Goal: Information Seeking & Learning: Learn about a topic

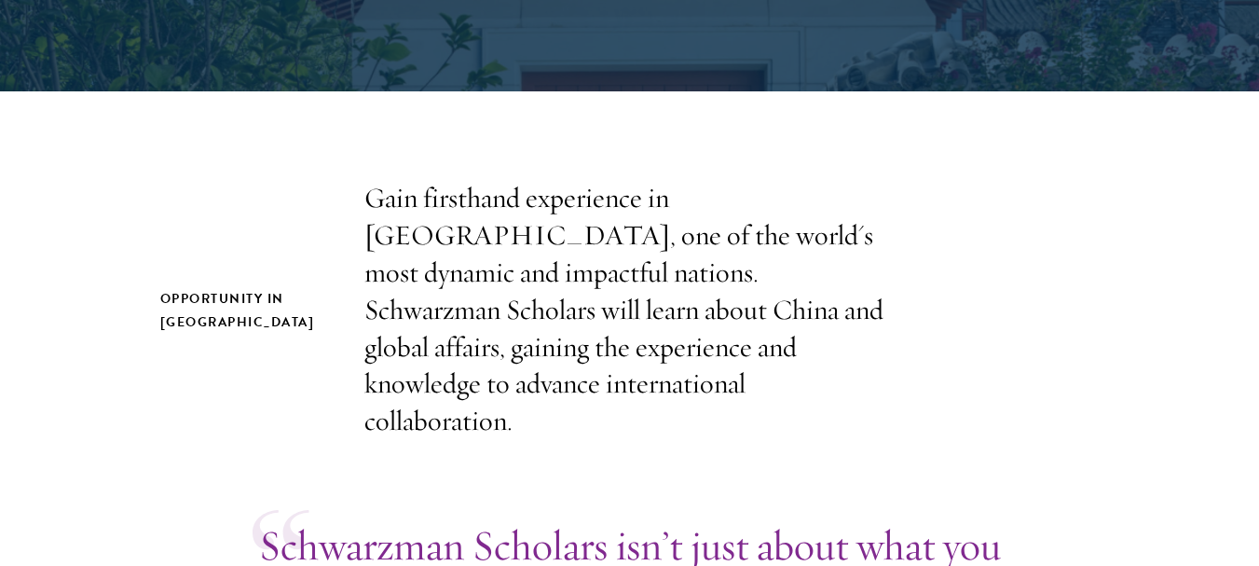
scroll to position [489, 0]
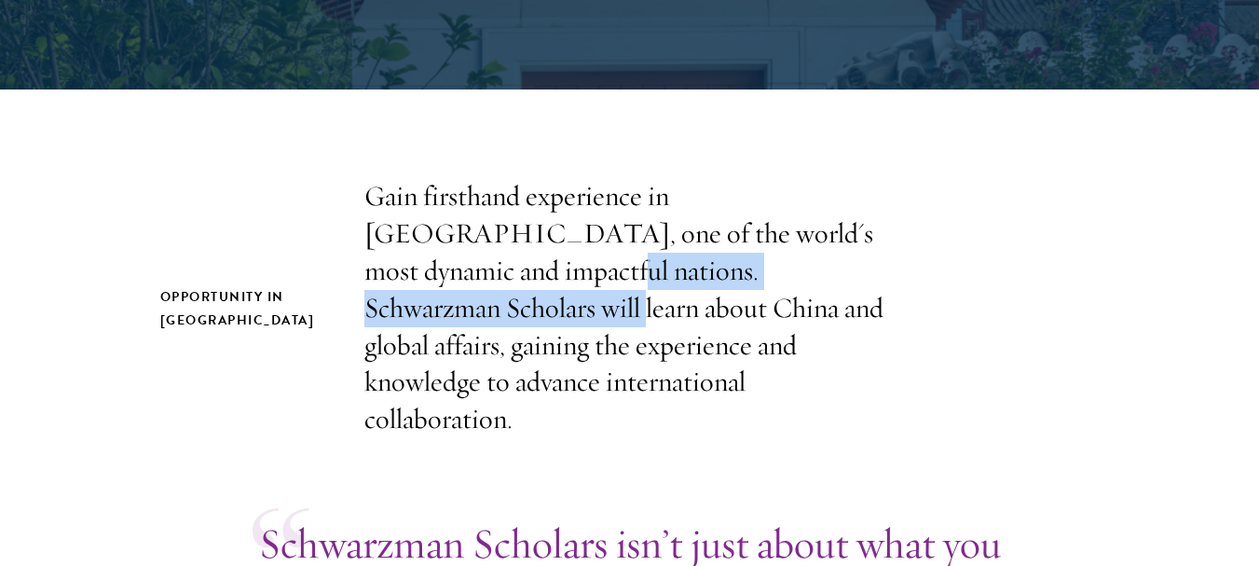
drag, startPoint x: 359, startPoint y: 269, endPoint x: 779, endPoint y: 283, distance: 420.7
click at [779, 283] on div "Opportunity in [GEOGRAPHIC_DATA] Gain firsthand experience in [GEOGRAPHIC_DATA]…" at bounding box center [629, 308] width 939 height 260
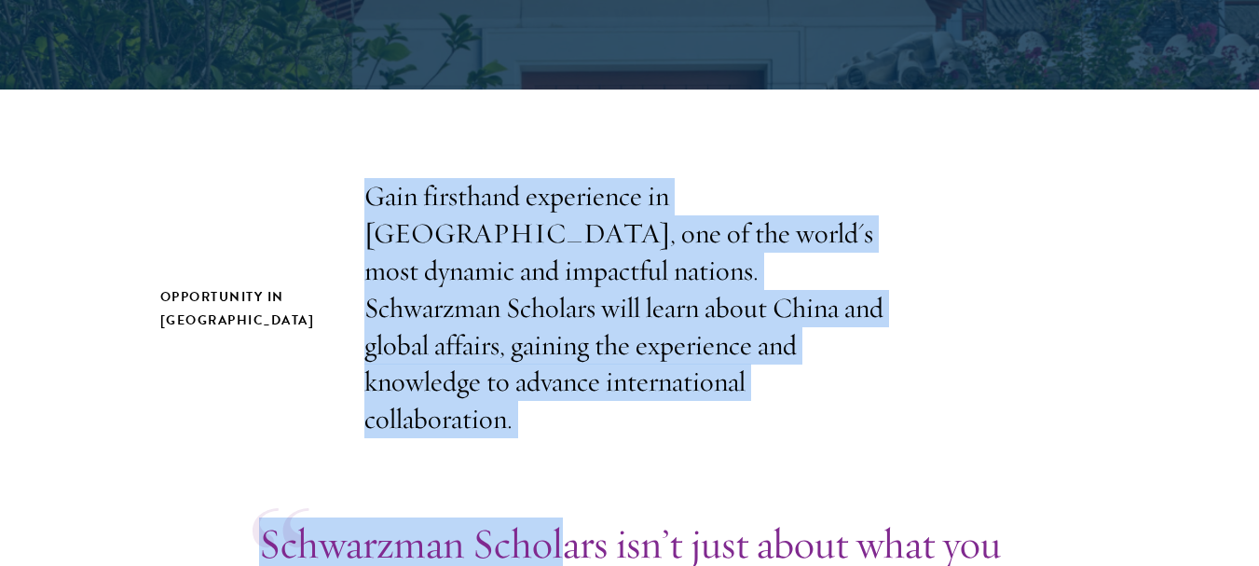
drag, startPoint x: 369, startPoint y: 191, endPoint x: 561, endPoint y: 420, distance: 298.4
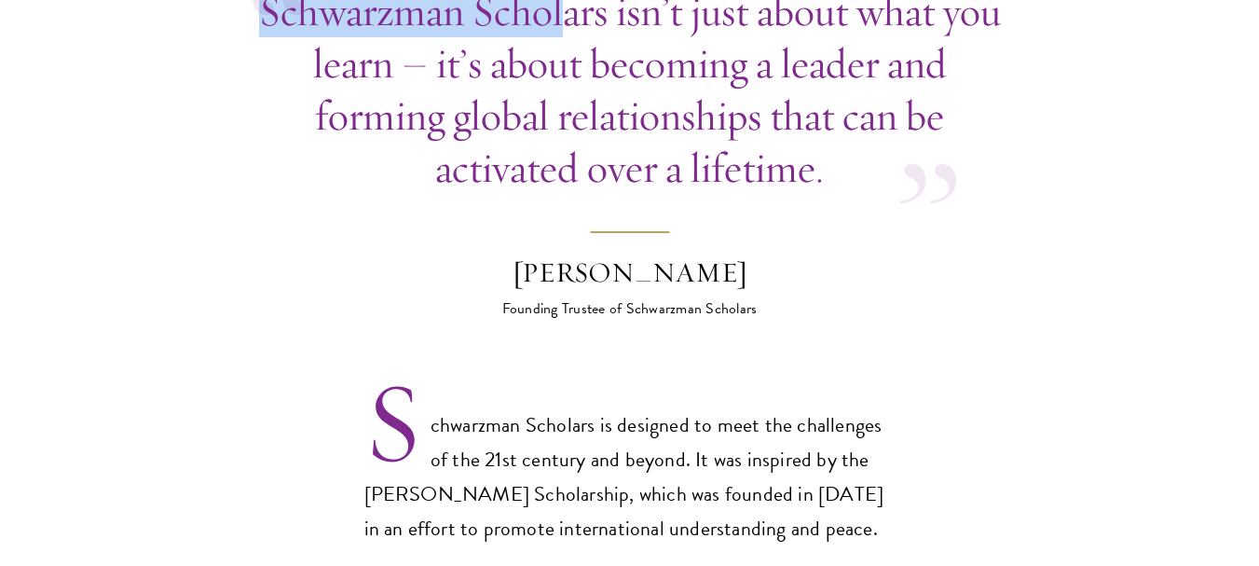
scroll to position [1054, 0]
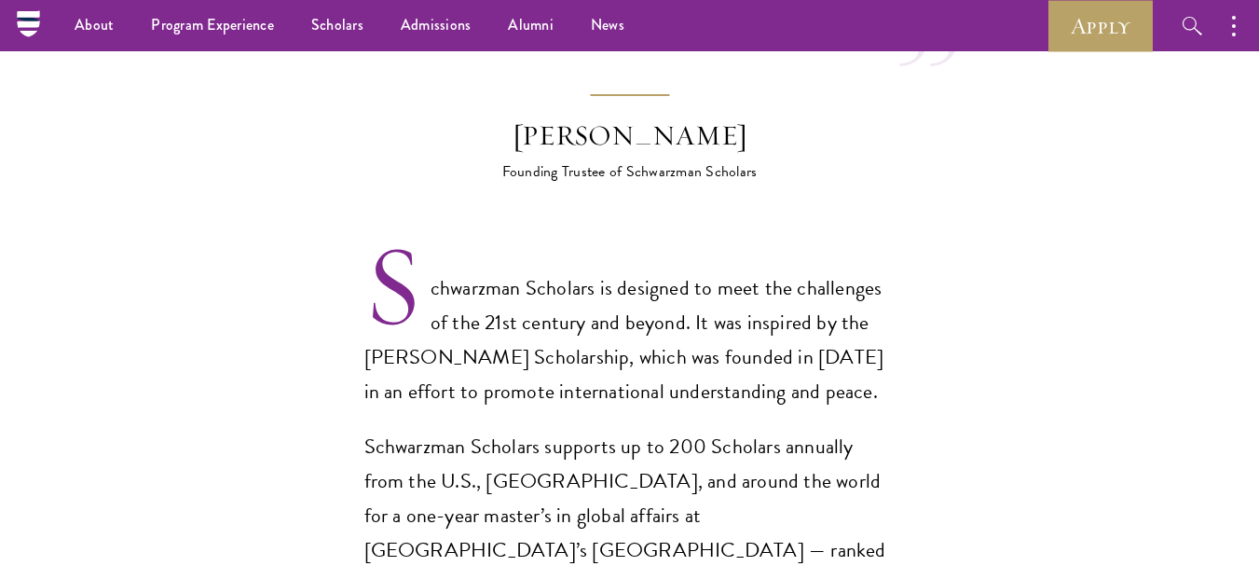
scroll to position [1122, 0]
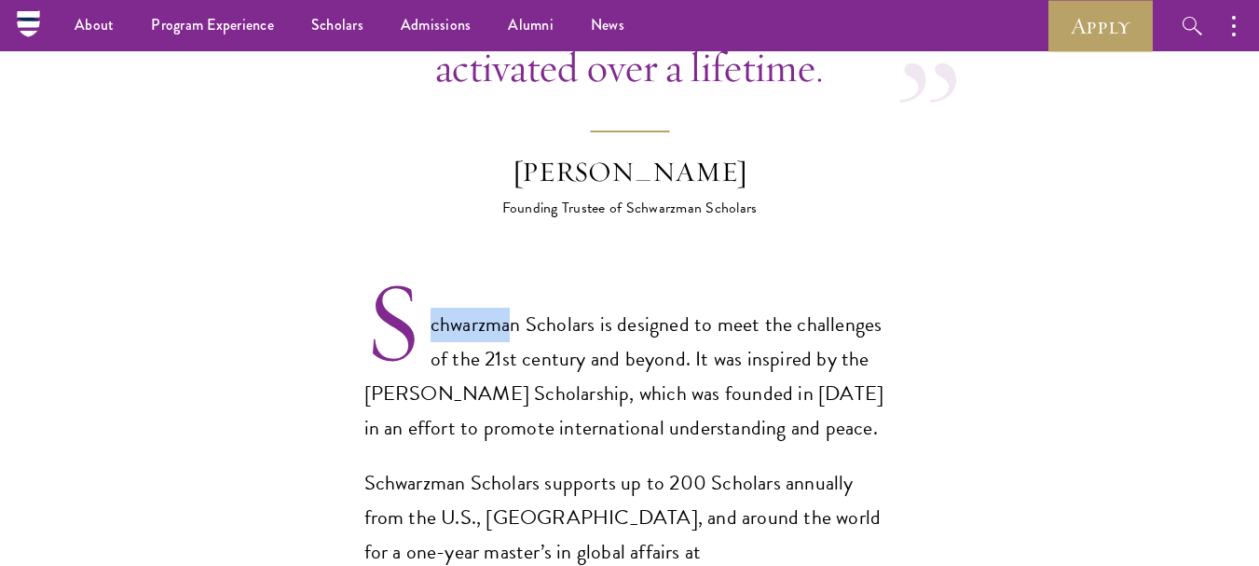
drag, startPoint x: 337, startPoint y: 271, endPoint x: 508, endPoint y: 282, distance: 171.0
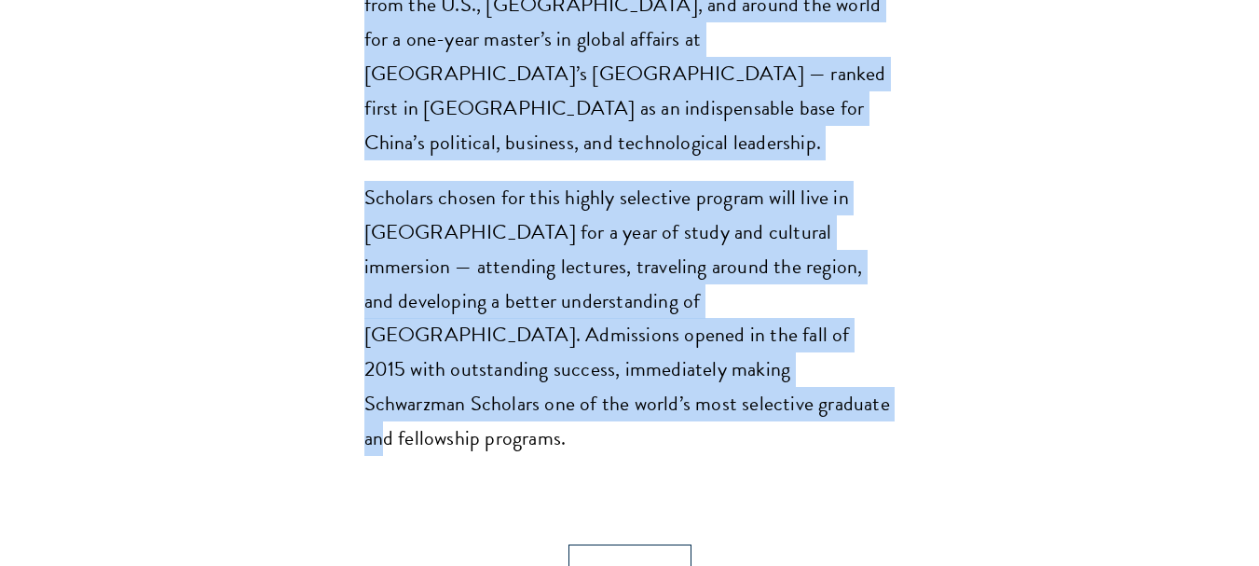
scroll to position [1707, 0]
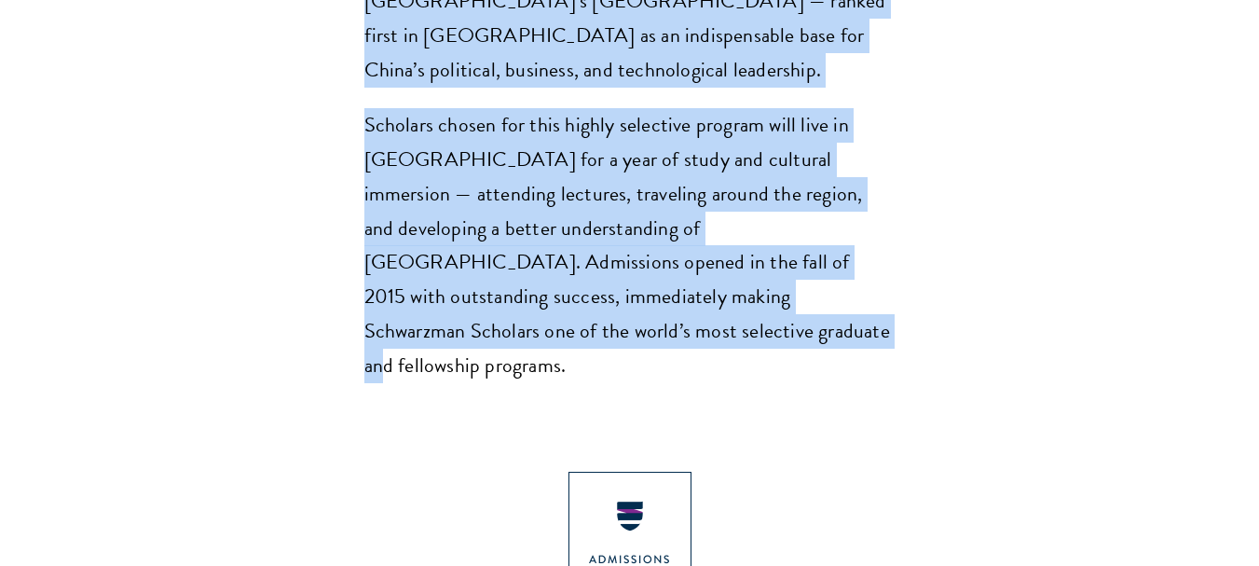
drag, startPoint x: 327, startPoint y: 96, endPoint x: 684, endPoint y: 273, distance: 398.6
click at [684, 273] on section "Opportunity in [GEOGRAPHIC_DATA] Gain firsthand experience in [GEOGRAPHIC_DATA]…" at bounding box center [629, 153] width 1259 height 2386
copy div "chwarzman Scholars is designed to meet the challenges of the 21st century and b…"
